Goal: Information Seeking & Learning: Learn about a topic

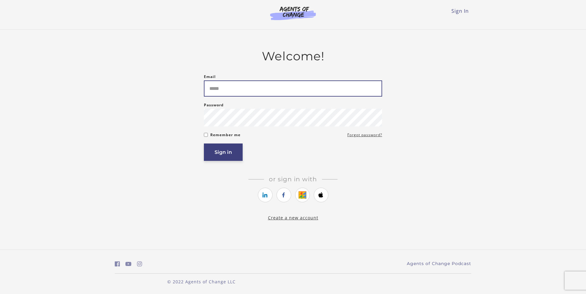
type input "**********"
click at [214, 153] on button "Sign in" at bounding box center [223, 152] width 39 height 17
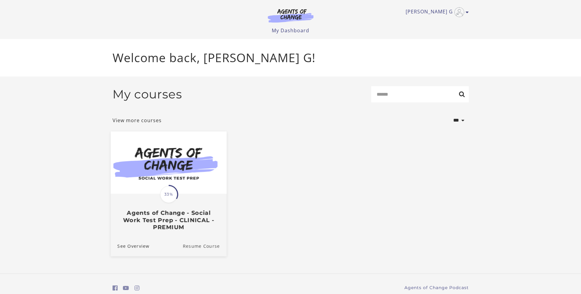
click at [199, 247] on link "Resume Course" at bounding box center [205, 246] width 44 height 20
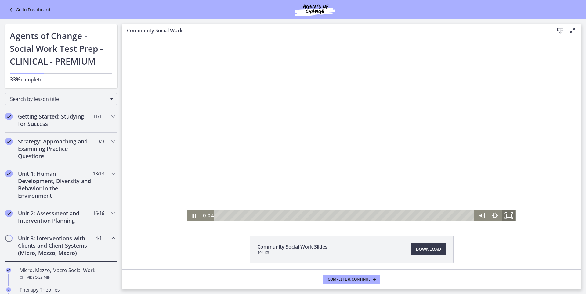
click at [506, 216] on icon "Fullscreen" at bounding box center [508, 216] width 16 height 14
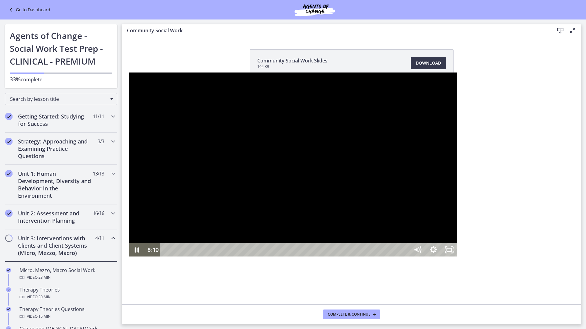
click at [237, 104] on div at bounding box center [293, 165] width 328 height 185
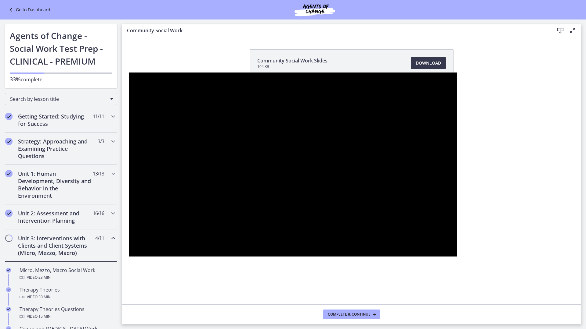
click at [129, 73] on button "Play Video: cbe5qimtov91j64ic0dg.mp4" at bounding box center [129, 73] width 0 height 0
click at [129, 73] on button "Pause: cbe5qimtov91j64ic0dg.mp4" at bounding box center [129, 73] width 0 height 0
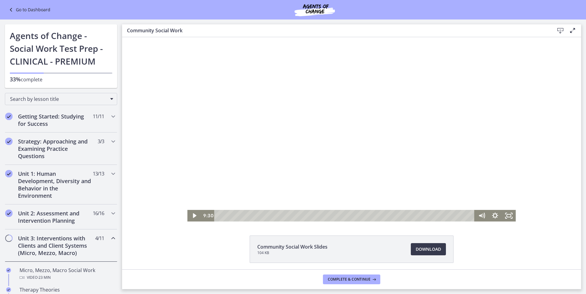
drag, startPoint x: 317, startPoint y: 127, endPoint x: 314, endPoint y: 121, distance: 7.0
click at [317, 127] on div at bounding box center [351, 129] width 328 height 185
click at [334, 147] on div at bounding box center [351, 129] width 328 height 185
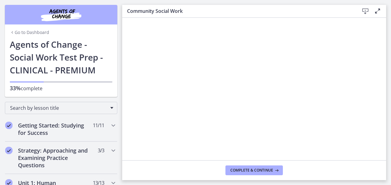
click at [124, 37] on button "Play Video: cbe5qimtov91j64ic0dg.mp4" at bounding box center [124, 37] width 0 height 0
click at [168, 138] on div at bounding box center [253, 110] width 259 height 146
click at [124, 37] on button "Play Video: cbe5qimtov91j64ic0dg.mp4" at bounding box center [124, 37] width 0 height 0
click at [124, 37] on button "Pause: cbe5qimtov91j64ic0dg.mp4" at bounding box center [124, 37] width 0 height 0
